Goal: Task Accomplishment & Management: Manage account settings

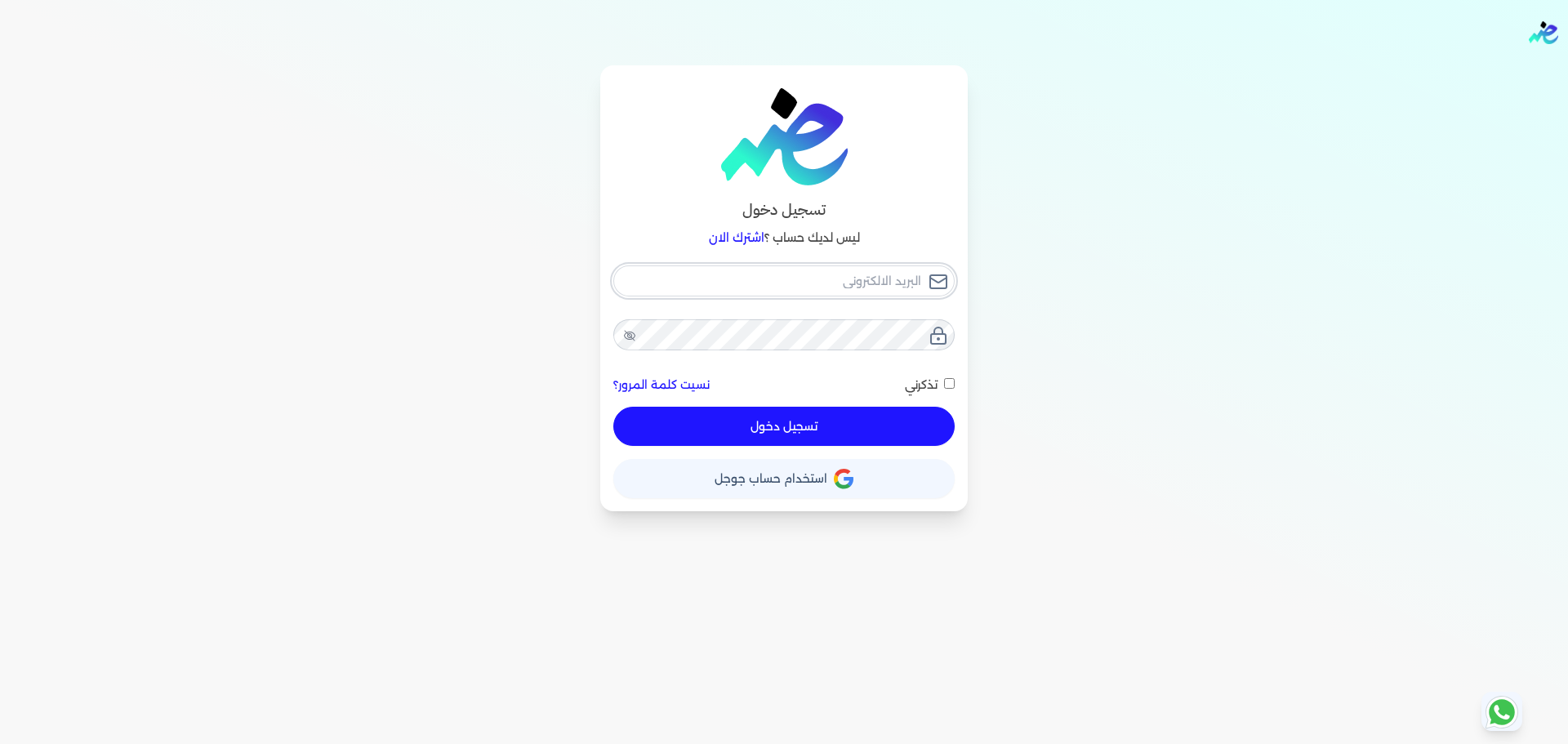
checkbox input "false"
type input "[EMAIL_ADDRESS][DOMAIN_NAME]"
click at [778, 471] on button "حساب استخدام حساب جوجل" at bounding box center [784, 478] width 342 height 39
checkbox input "false"
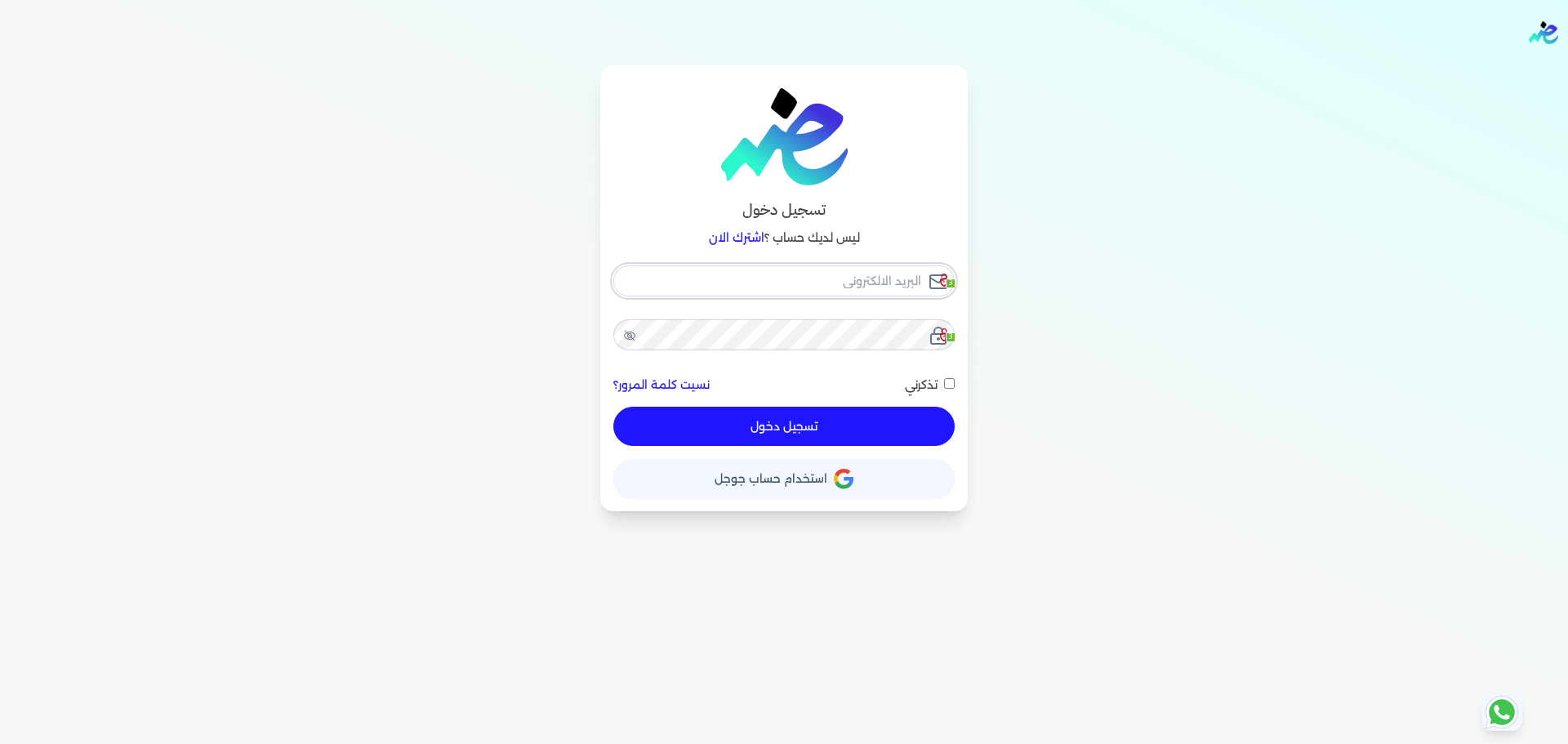
type input "[EMAIL_ADDRESS][DOMAIN_NAME]"
checkbox input "false"
